Goal: Information Seeking & Learning: Learn about a topic

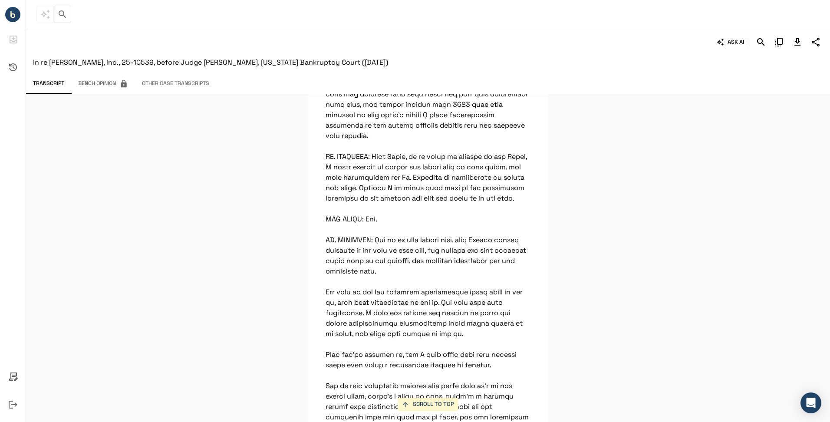
scroll to position [1885, 0]
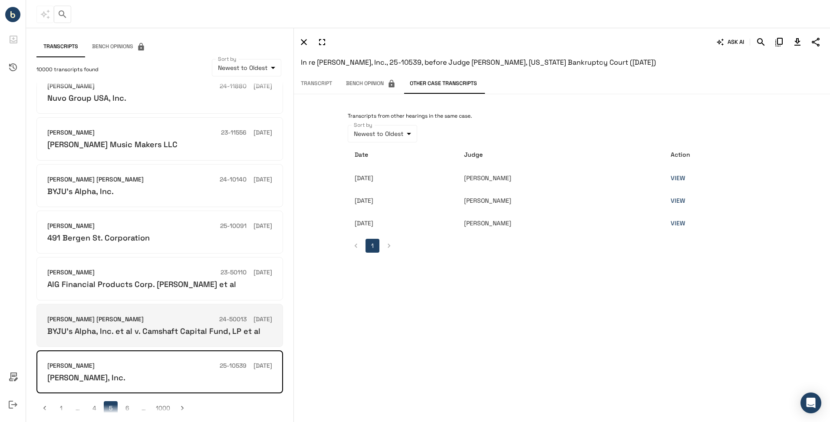
scroll to position [179, 0]
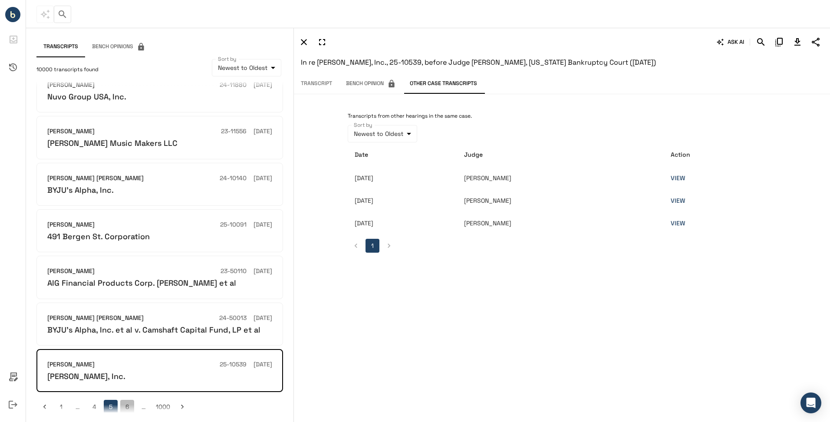
click at [126, 400] on button "6" at bounding box center [127, 407] width 14 height 14
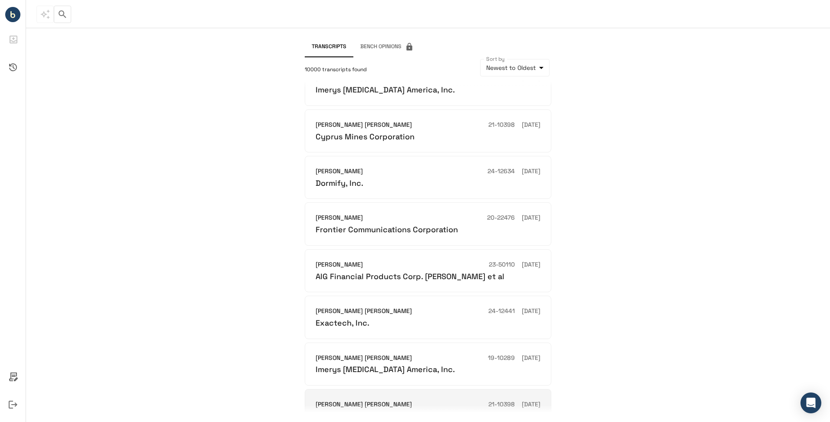
scroll to position [169, 0]
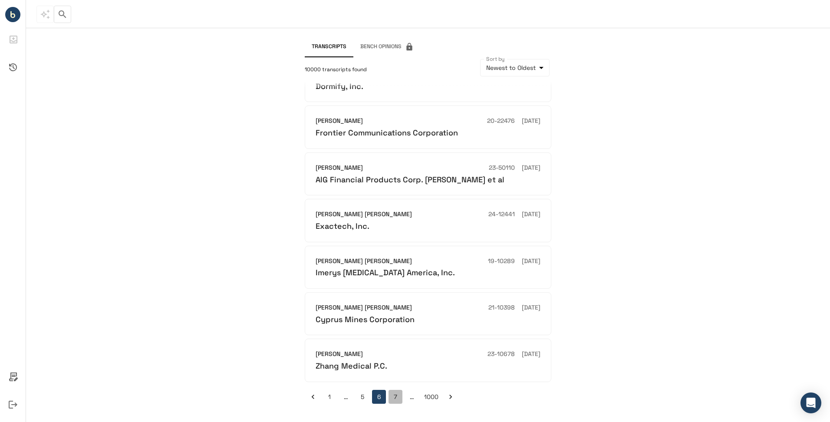
click at [396, 397] on button "7" at bounding box center [396, 397] width 14 height 14
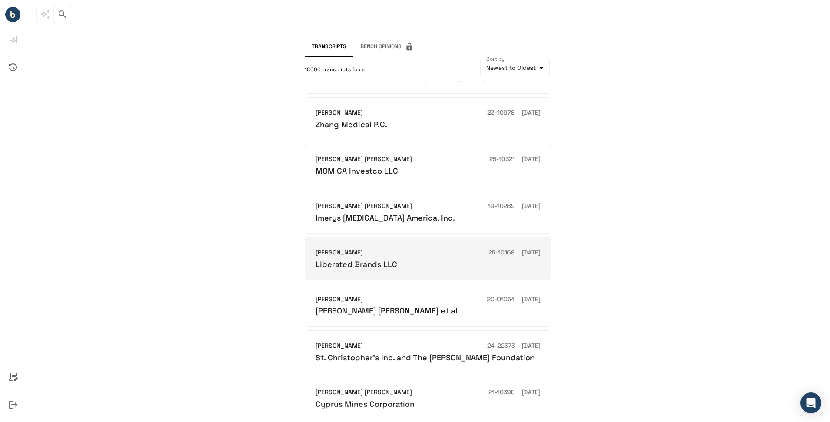
scroll to position [169, 0]
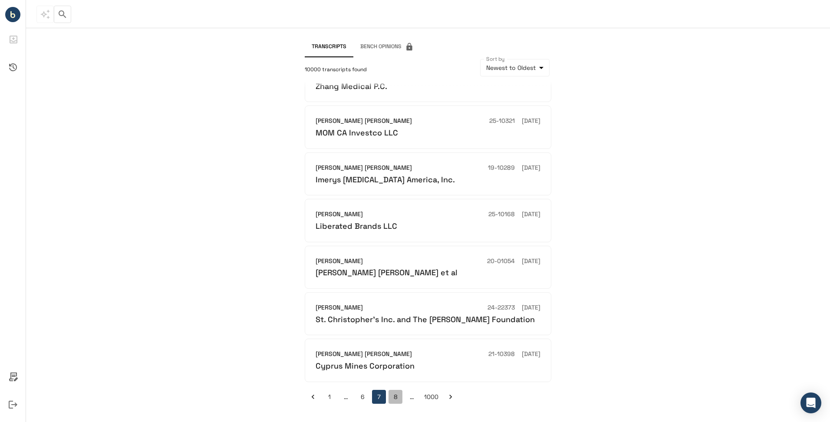
click at [394, 393] on button "8" at bounding box center [396, 397] width 14 height 14
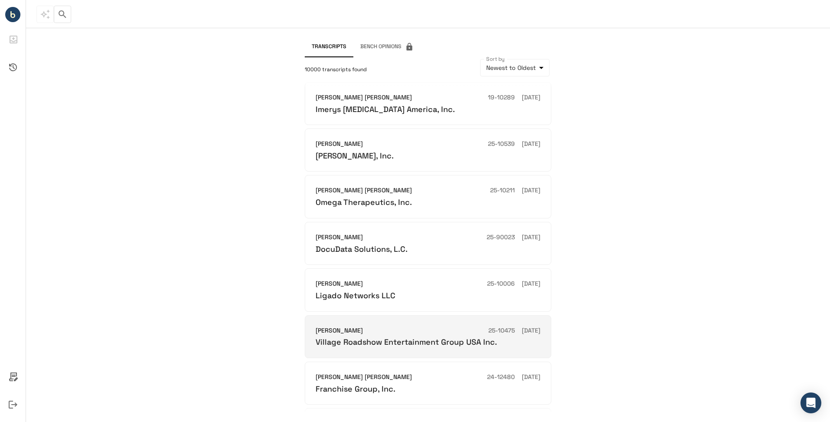
scroll to position [169, 0]
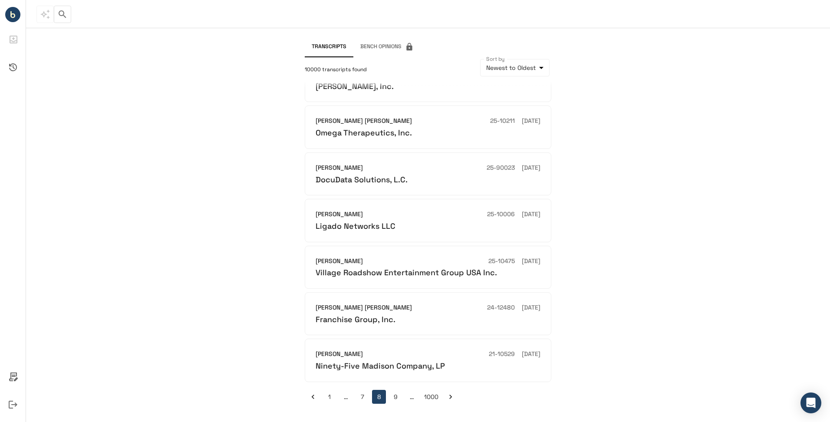
click at [398, 399] on button "9" at bounding box center [396, 397] width 14 height 14
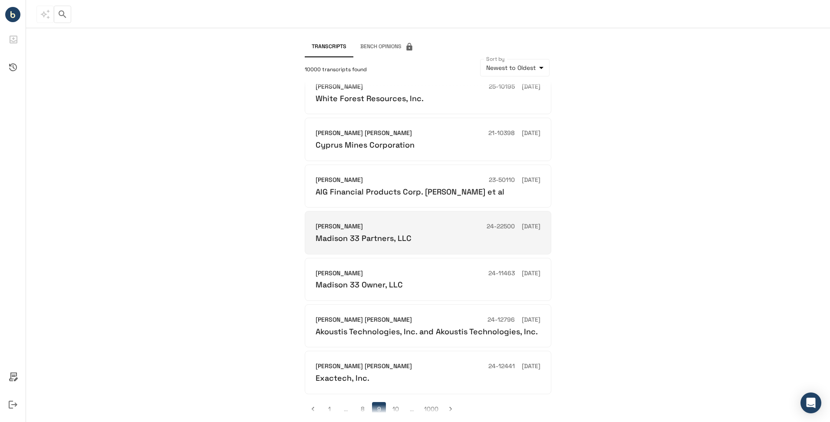
scroll to position [169, 0]
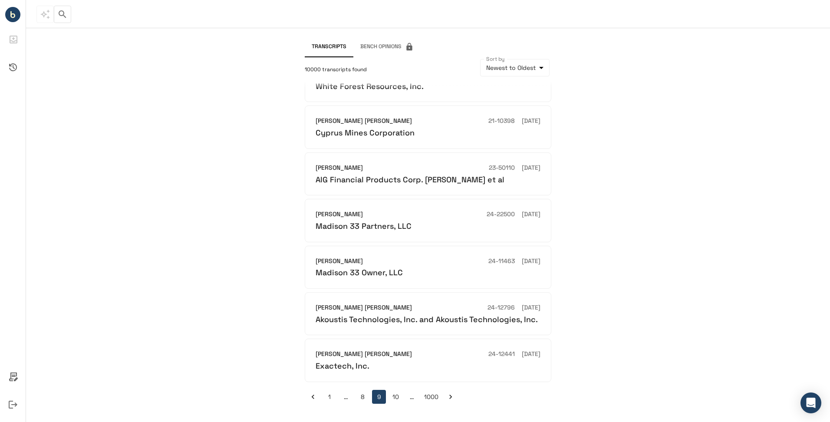
click at [396, 395] on button "10" at bounding box center [396, 397] width 14 height 14
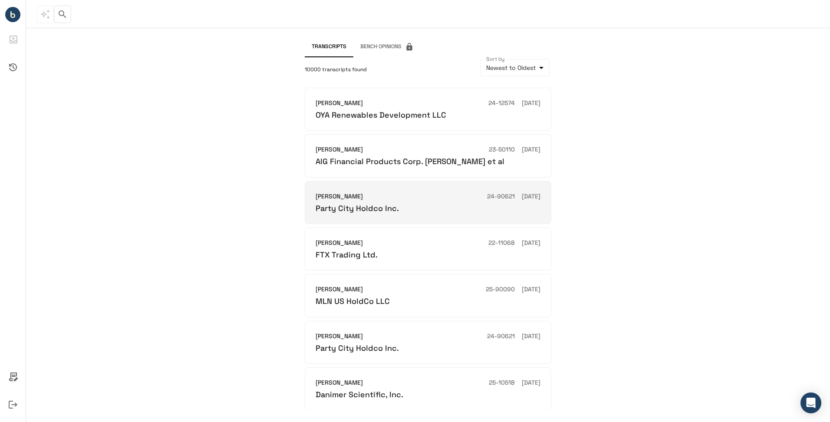
click at [427, 214] on div "[PERSON_NAME] 24-90621 [DATE] Party City Holdco Inc." at bounding box center [428, 202] width 247 height 43
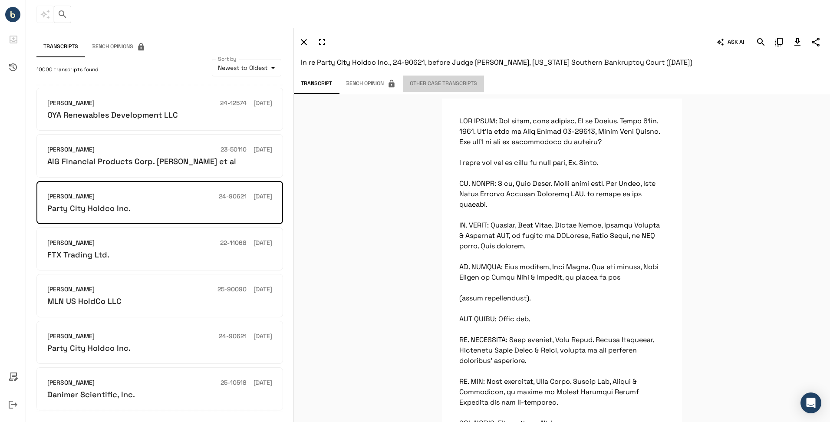
click at [462, 83] on button "Other Case Transcripts" at bounding box center [443, 84] width 81 height 17
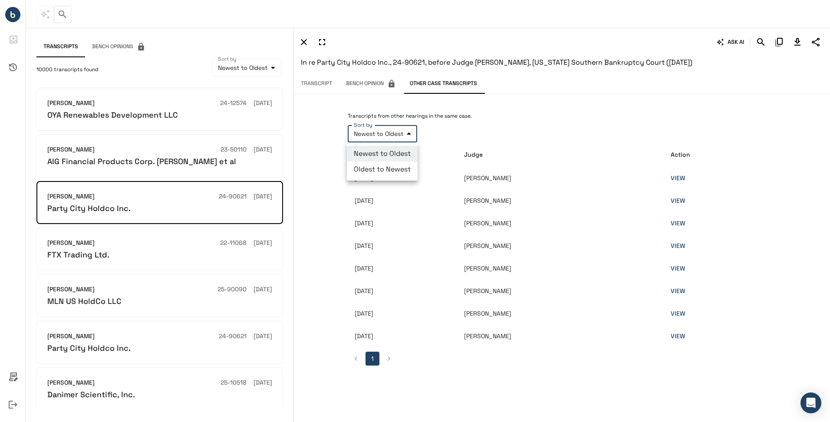
click at [392, 134] on body "**********" at bounding box center [415, 211] width 830 height 422
click at [394, 170] on li "Oldest to Newest" at bounding box center [382, 170] width 71 height 16
type input "**********"
click at [685, 177] on link "VIEW" at bounding box center [678, 178] width 14 height 8
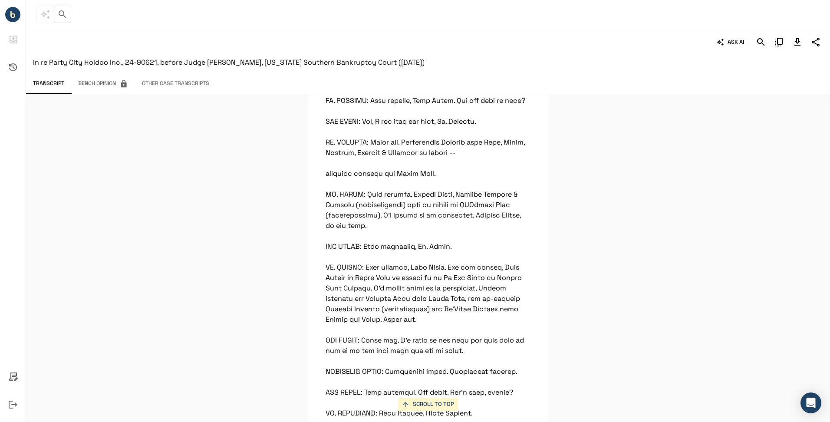
scroll to position [246, 0]
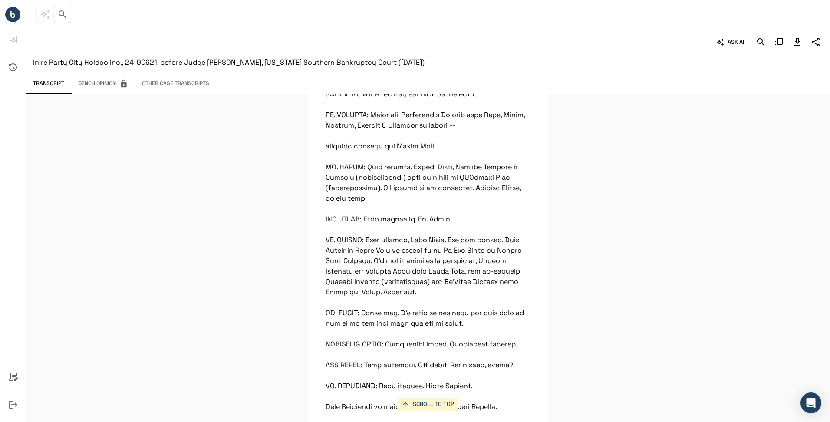
click at [761, 129] on div "SCROLL TO TOP" at bounding box center [428, 258] width 804 height 328
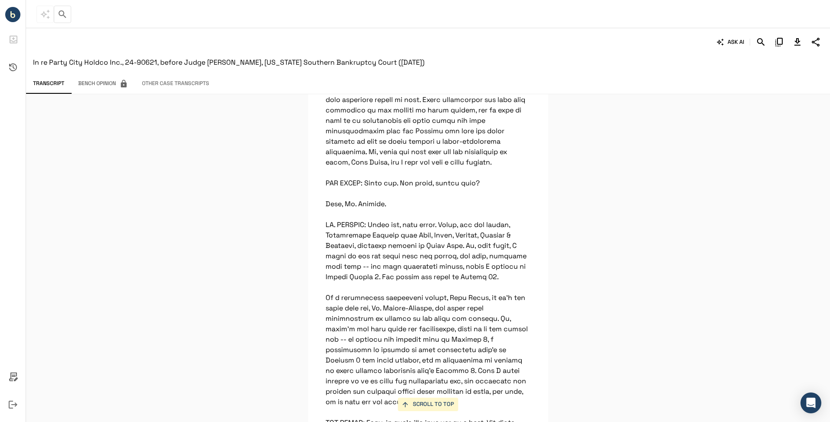
scroll to position [5963, 0]
